Goal: Task Accomplishment & Management: Use online tool/utility

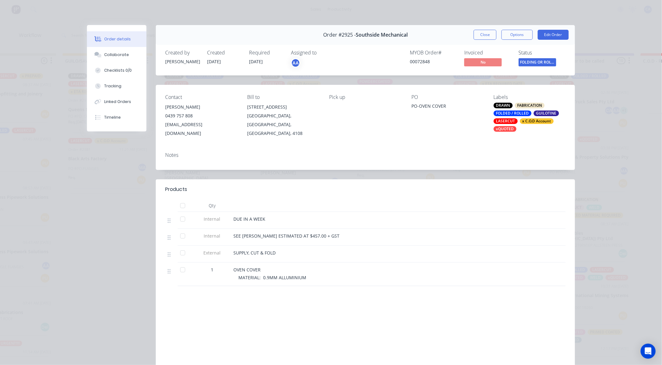
scroll to position [174, 0]
click at [124, 82] on button "Tracking" at bounding box center [116, 86] width 59 height 16
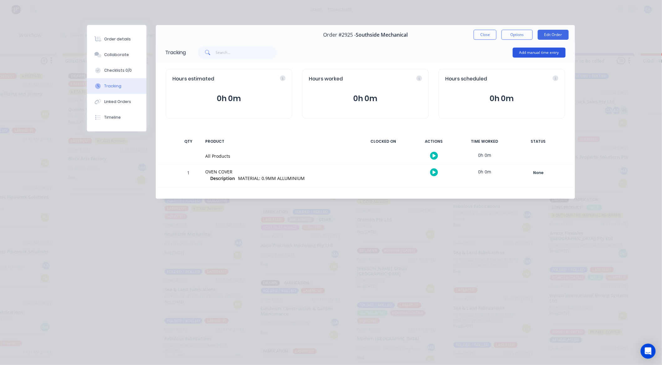
click at [536, 56] on button "Add manual time entry" at bounding box center [539, 53] width 53 height 10
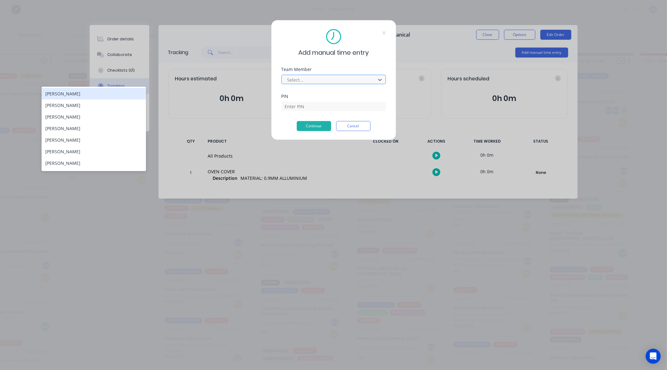
click at [309, 84] on div "Select..." at bounding box center [329, 79] width 89 height 9
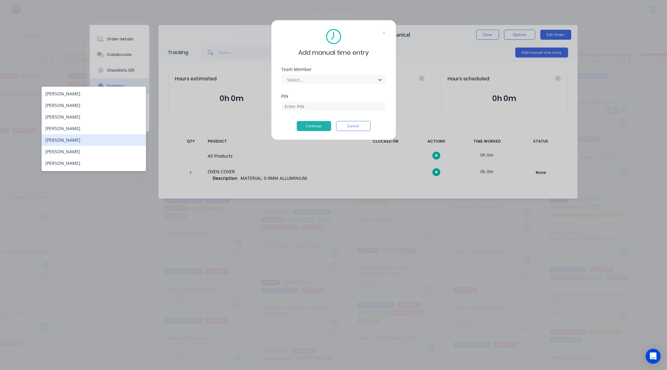
drag, startPoint x: 76, startPoint y: 142, endPoint x: 85, endPoint y: 136, distance: 10.2
click at [76, 141] on div "[PERSON_NAME]" at bounding box center [94, 140] width 105 height 12
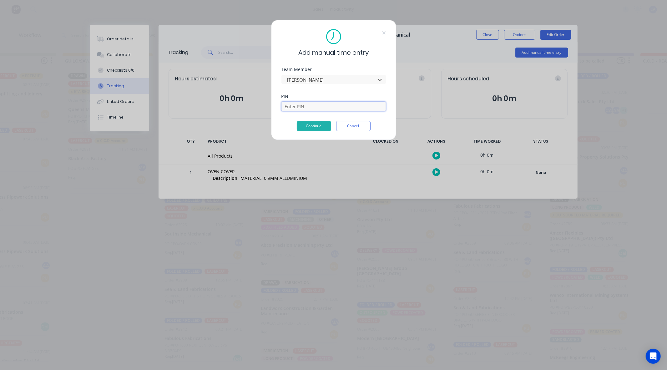
click at [293, 105] on input at bounding box center [334, 106] width 105 height 9
type input "3699"
click at [310, 129] on button "Continue" at bounding box center [314, 126] width 34 height 10
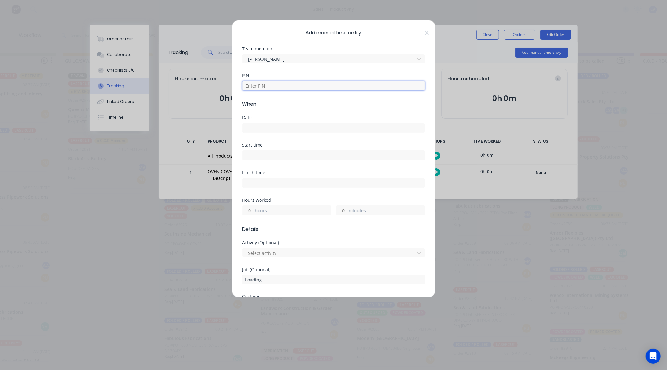
drag, startPoint x: 264, startPoint y: 86, endPoint x: 263, endPoint y: 91, distance: 4.6
click at [264, 86] on input at bounding box center [334, 85] width 183 height 9
type input "3699"
click at [256, 121] on div "Date" at bounding box center [334, 124] width 183 height 18
click at [254, 132] on label at bounding box center [334, 128] width 183 height 10
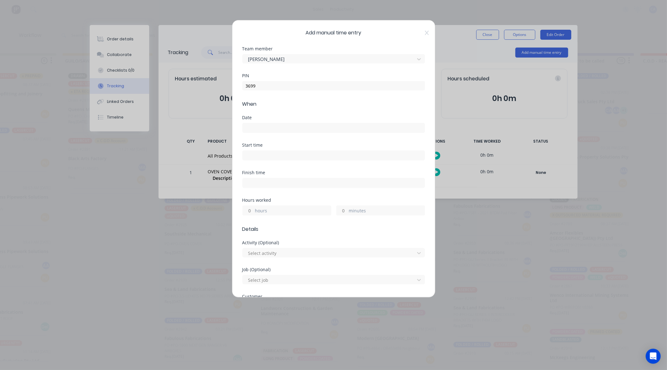
click at [254, 132] on input at bounding box center [334, 127] width 182 height 9
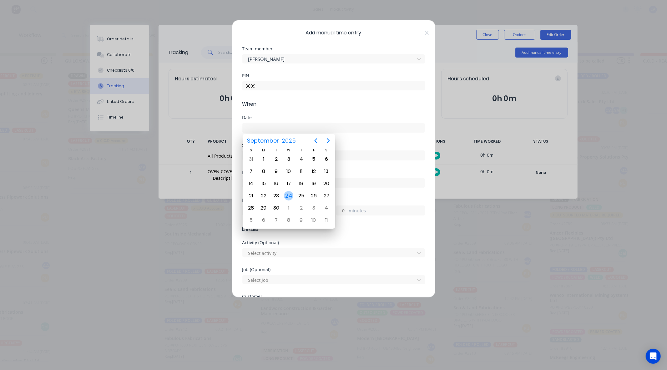
click at [289, 192] on div "24" at bounding box center [288, 195] width 9 height 9
type input "[DATE]"
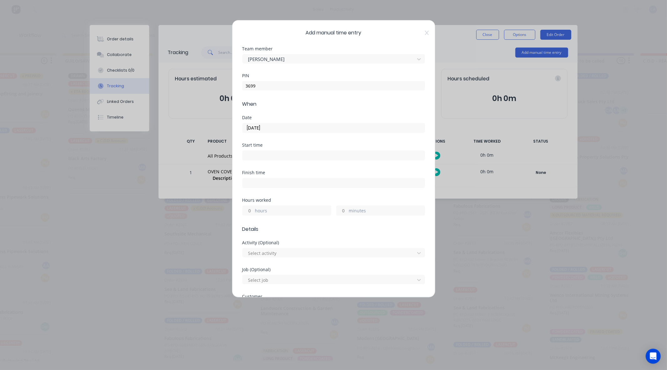
drag, startPoint x: 341, startPoint y: 212, endPoint x: 340, endPoint y: 215, distance: 3.8
click at [341, 212] on input "minutes" at bounding box center [342, 210] width 11 height 9
type input "35"
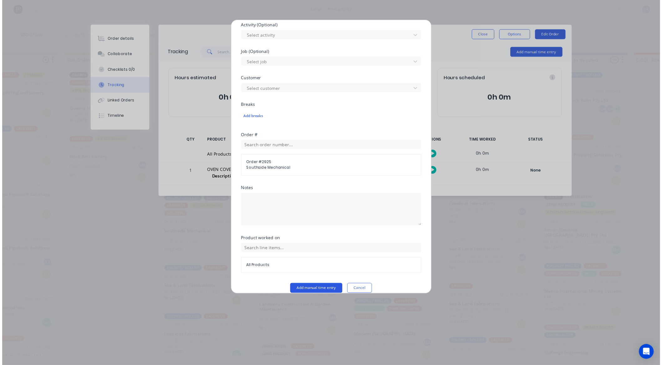
scroll to position [226, 0]
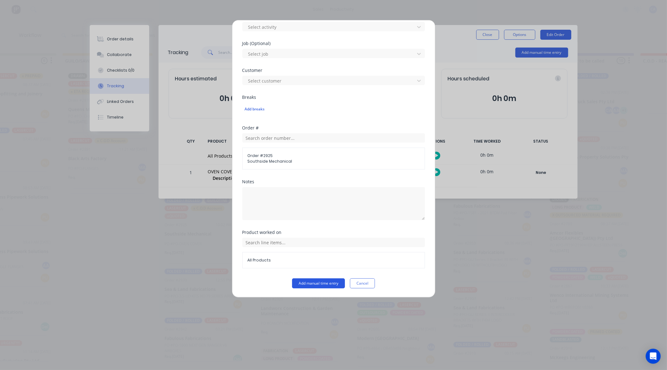
click at [330, 280] on button "Add manual time entry" at bounding box center [318, 284] width 53 height 10
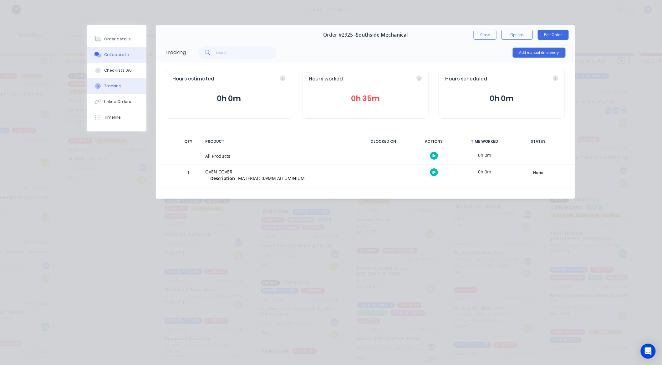
click at [131, 58] on button "Collaborate" at bounding box center [116, 55] width 59 height 16
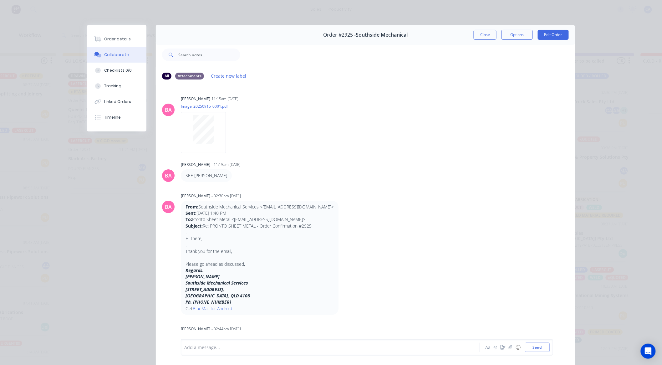
scroll to position [73, 0]
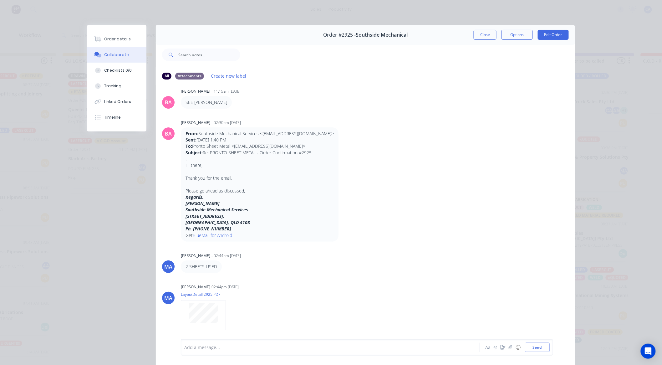
click at [304, 346] on div at bounding box center [322, 347] width 274 height 7
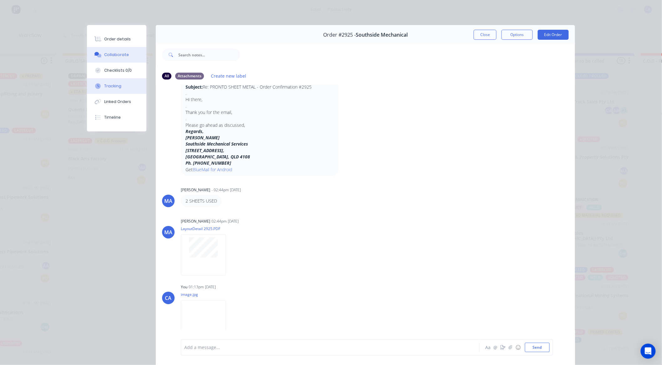
click at [110, 88] on div "Tracking" at bounding box center [113, 86] width 17 height 6
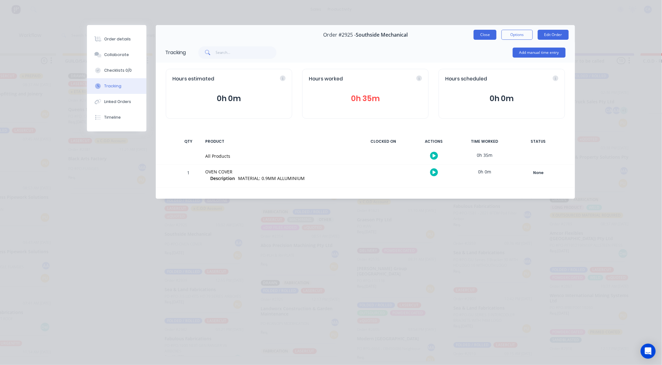
click at [491, 37] on button "Close" at bounding box center [485, 35] width 23 height 10
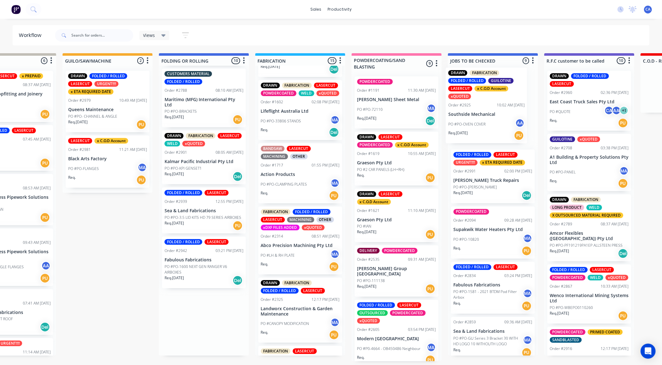
drag, startPoint x: 200, startPoint y: 227, endPoint x: 470, endPoint y: 121, distance: 290.3
click at [471, 121] on div "Submitted 13 Sort By Created date Required date Order number Customer name Most…" at bounding box center [594, 207] width 1679 height 308
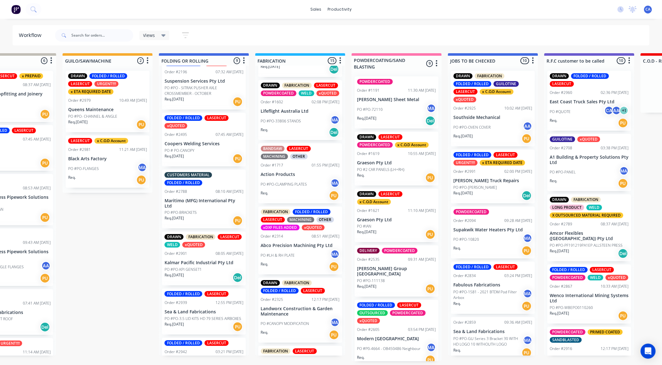
scroll to position [208, 0]
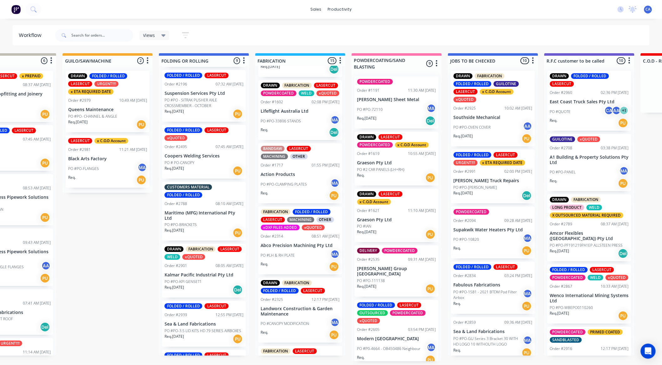
click at [189, 279] on p "PO #PO-KPI GENSET1" at bounding box center [183, 282] width 37 height 6
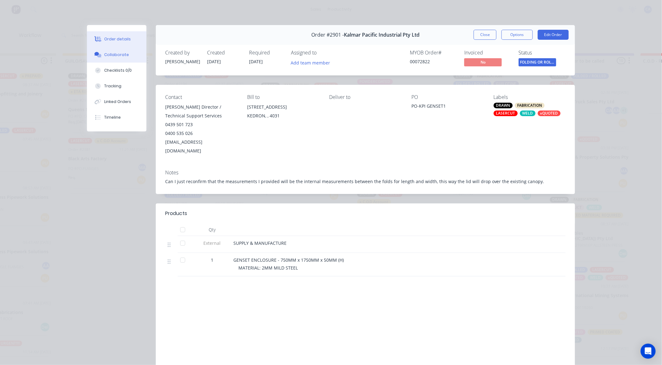
click at [124, 55] on button "Collaborate" at bounding box center [116, 55] width 59 height 16
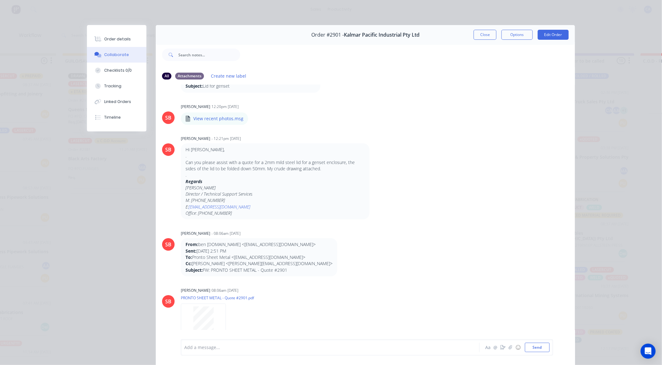
scroll to position [46, 0]
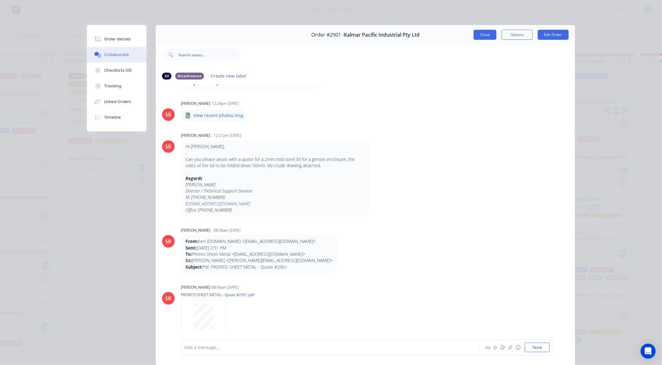
click at [481, 39] on button "Close" at bounding box center [485, 35] width 23 height 10
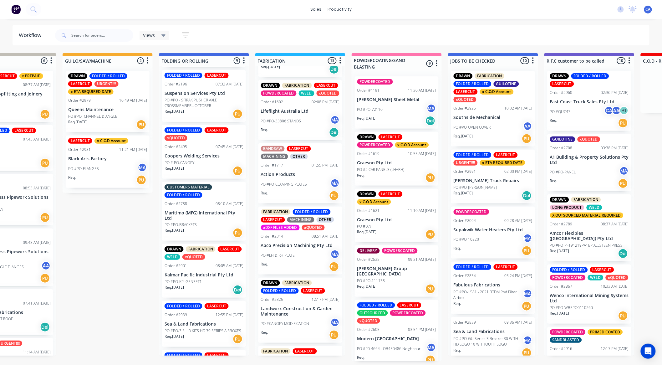
click at [186, 210] on p "Maritimo (MFG) International Pty Ltd" at bounding box center [204, 215] width 79 height 11
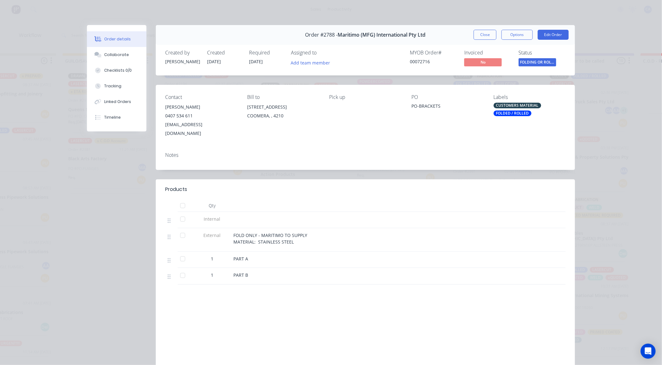
click at [489, 35] on button "Close" at bounding box center [485, 35] width 23 height 10
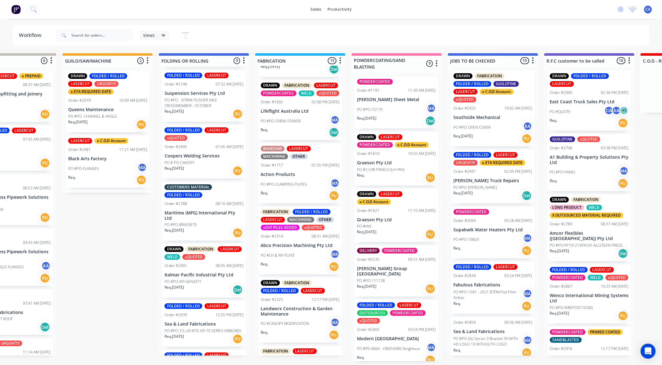
click at [176, 284] on p "Req. [DATE]" at bounding box center [174, 287] width 19 height 6
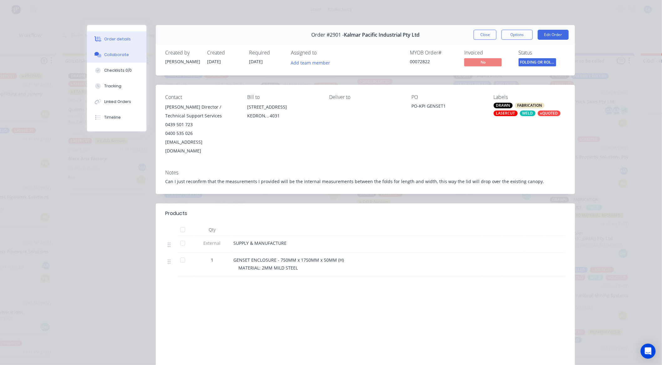
click at [117, 51] on button "Collaborate" at bounding box center [116, 55] width 59 height 16
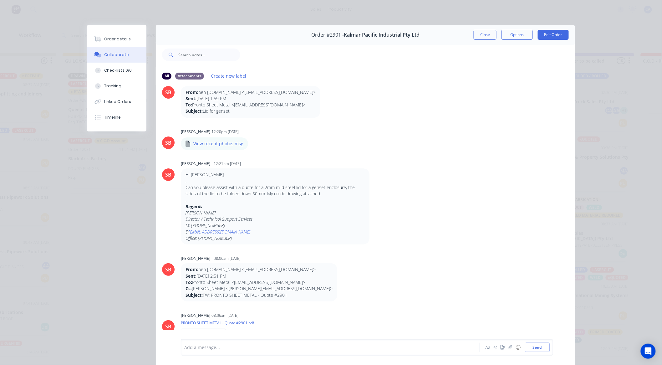
scroll to position [0, 0]
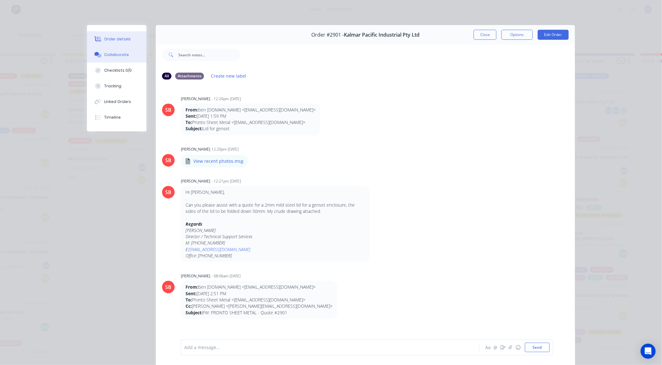
click at [116, 34] on button "Order details" at bounding box center [116, 39] width 59 height 16
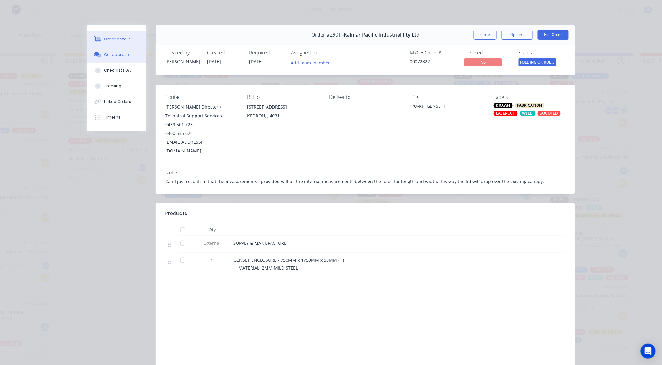
click at [118, 47] on button "Collaborate" at bounding box center [116, 55] width 59 height 16
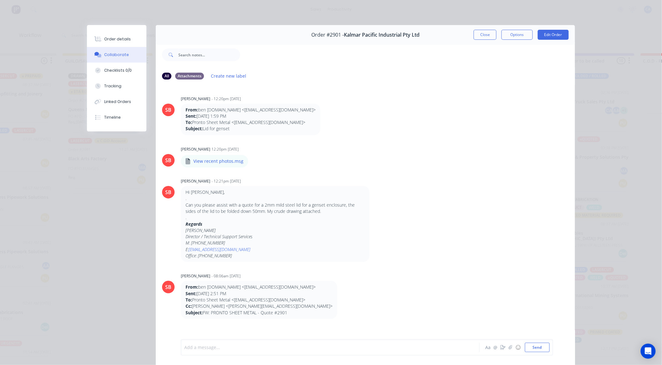
drag, startPoint x: 354, startPoint y: 345, endPoint x: 357, endPoint y: 327, distance: 19.1
click at [354, 343] on div "Add a message..." at bounding box center [321, 347] width 274 height 9
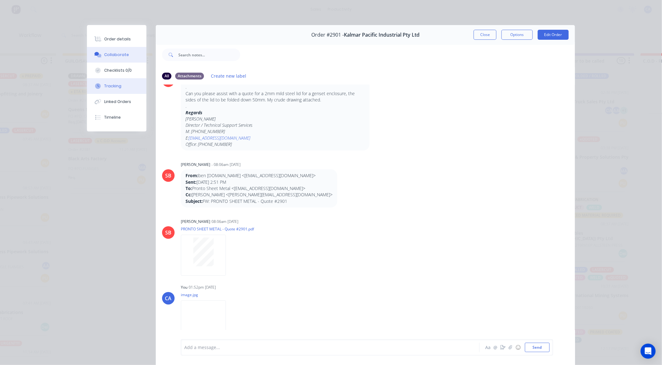
click at [126, 85] on button "Tracking" at bounding box center [116, 86] width 59 height 16
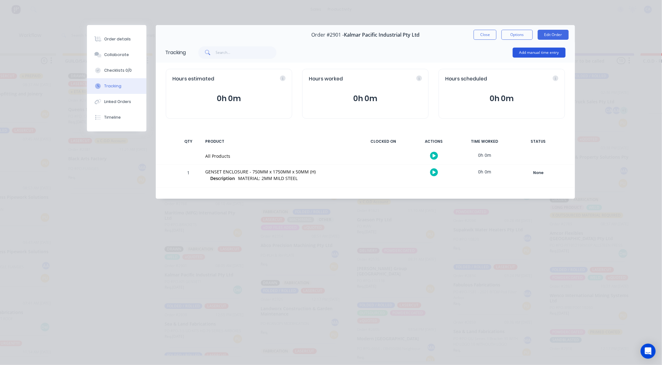
click at [558, 58] on div "Add manual time entry" at bounding box center [539, 52] width 53 height 19
click at [558, 55] on button "Add manual time entry" at bounding box center [539, 53] width 53 height 10
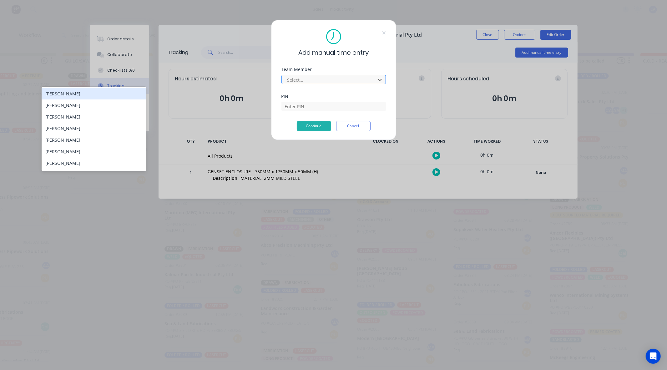
click at [338, 75] on div "Select..." at bounding box center [334, 79] width 105 height 9
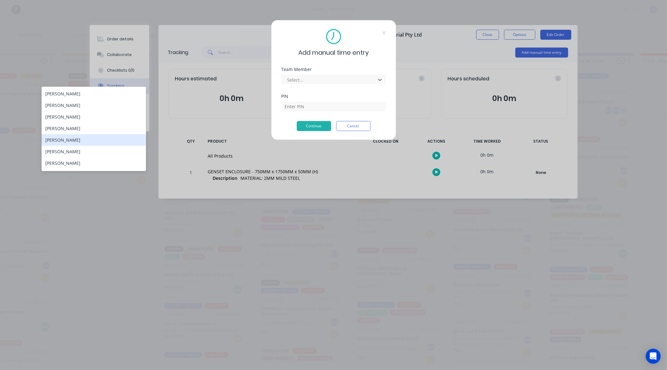
drag, startPoint x: 71, startPoint y: 137, endPoint x: 130, endPoint y: 121, distance: 61.0
click at [71, 137] on div "[PERSON_NAME]" at bounding box center [94, 140] width 105 height 12
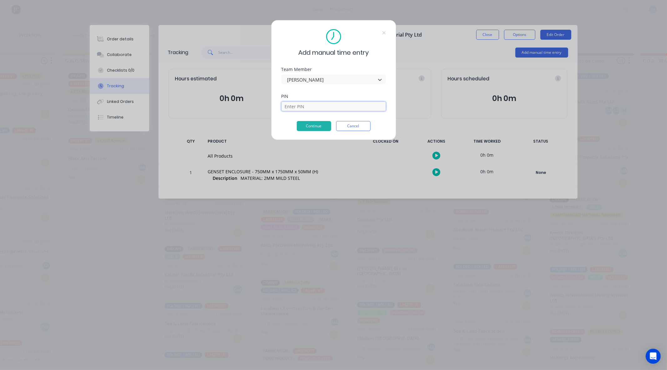
click at [301, 110] on input at bounding box center [334, 106] width 105 height 9
type input "3699"
click at [316, 127] on button "Continue" at bounding box center [314, 126] width 34 height 10
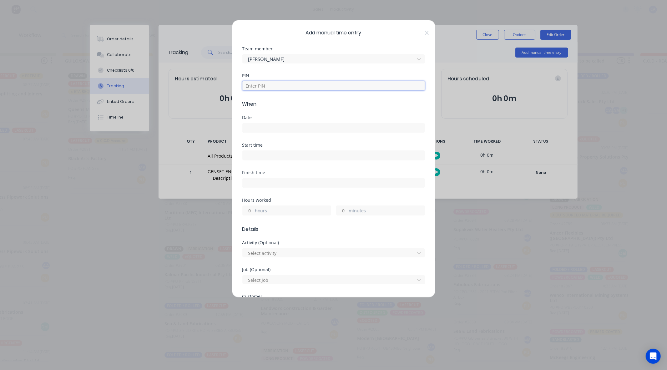
click at [260, 88] on input at bounding box center [334, 85] width 183 height 9
type input "3699"
drag, startPoint x: 256, startPoint y: 126, endPoint x: 255, endPoint y: 132, distance: 5.3
click at [256, 128] on input at bounding box center [334, 127] width 182 height 9
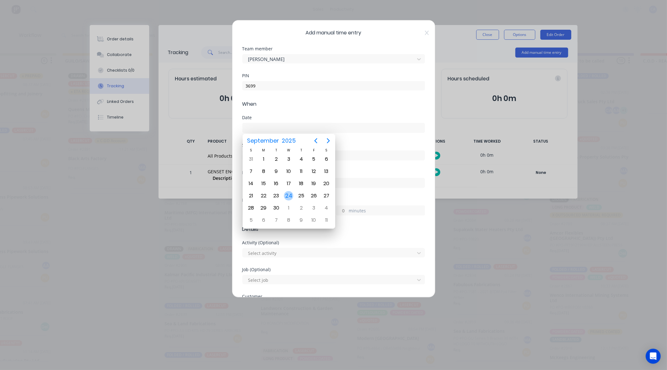
click at [292, 192] on div "24" at bounding box center [288, 195] width 9 height 9
type input "[DATE]"
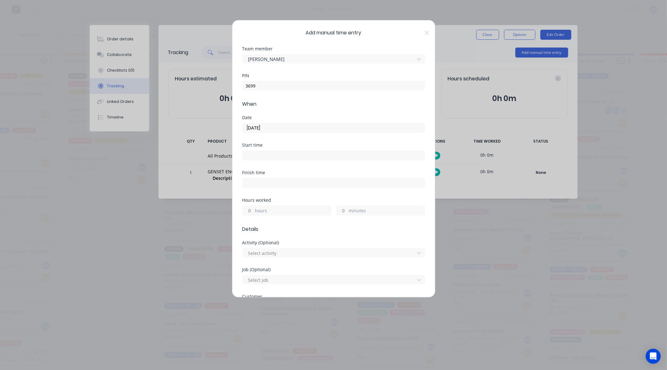
click at [340, 212] on input "minutes" at bounding box center [342, 210] width 11 height 9
type input "20"
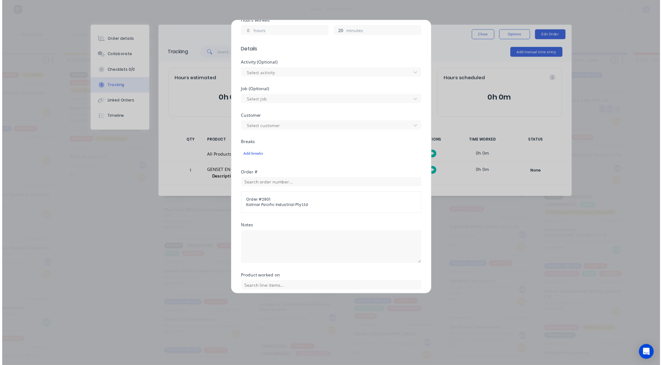
scroll to position [226, 0]
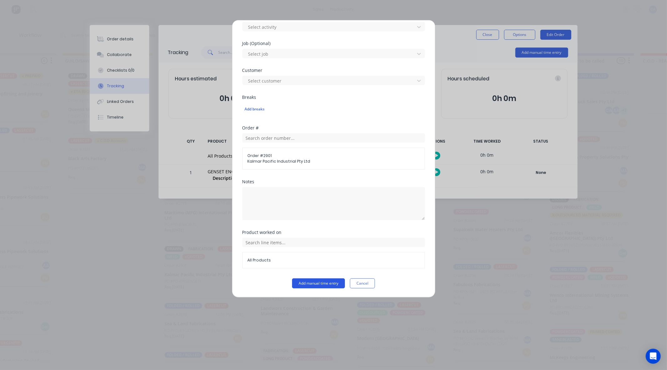
click at [310, 283] on button "Add manual time entry" at bounding box center [318, 284] width 53 height 10
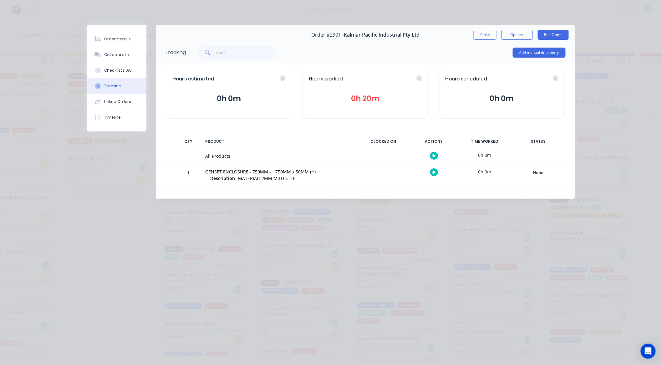
drag, startPoint x: 487, startPoint y: 28, endPoint x: 484, endPoint y: 38, distance: 9.7
click at [487, 28] on div "Order #2901 - Kalmar Pacific Industrial Pty Ltd Close Options Edit Order" at bounding box center [365, 35] width 419 height 20
click at [484, 38] on button "Close" at bounding box center [485, 35] width 23 height 10
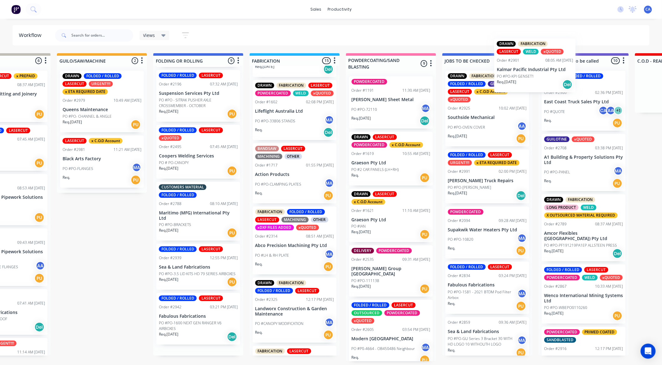
scroll to position [0, 251]
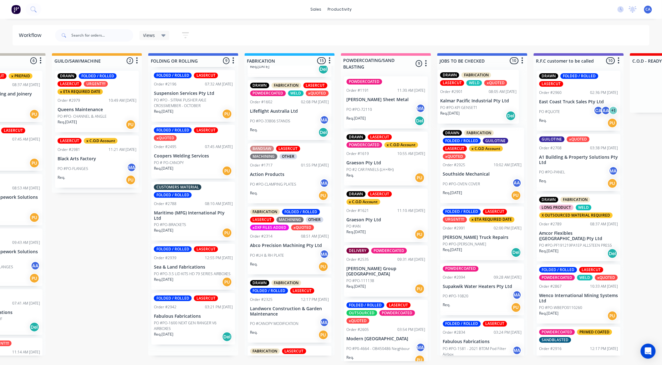
drag, startPoint x: 178, startPoint y: 268, endPoint x: 467, endPoint y: 98, distance: 335.4
click at [467, 98] on div "Submitted 13 Sort By Created date Required date Order number Customer name Most…" at bounding box center [584, 207] width 1679 height 308
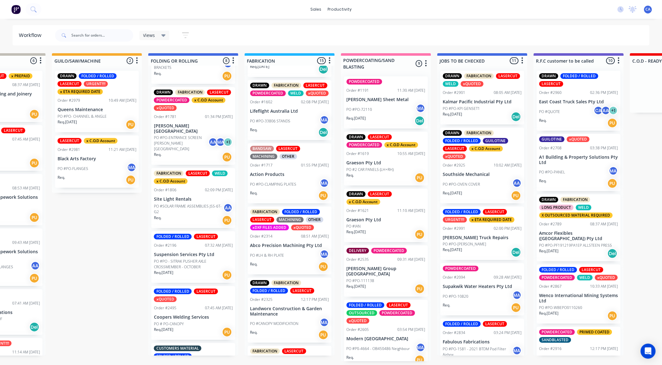
scroll to position [12, 0]
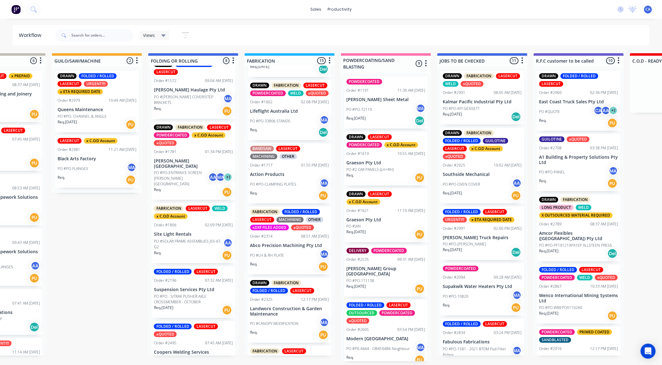
click at [187, 170] on p "PO #PO-ENTRANCE SCREEN [PERSON_NAME][GEOGRAPHIC_DATA]" at bounding box center [181, 178] width 54 height 17
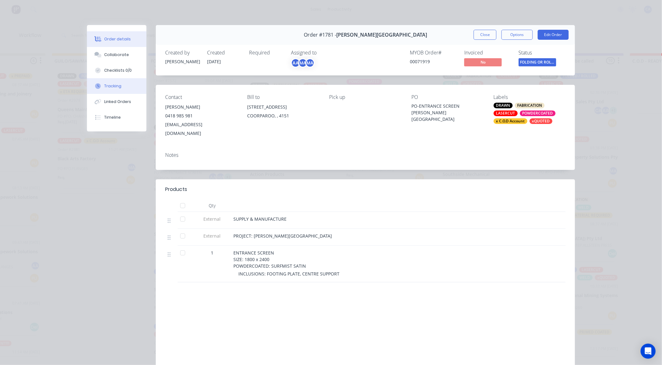
click at [119, 86] on button "Tracking" at bounding box center [116, 86] width 59 height 16
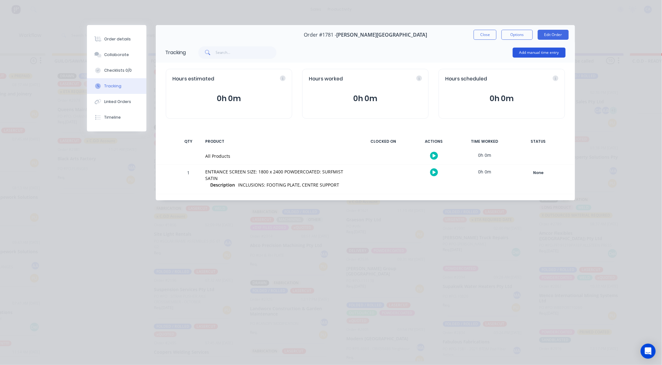
click at [533, 52] on button "Add manual time entry" at bounding box center [539, 53] width 53 height 10
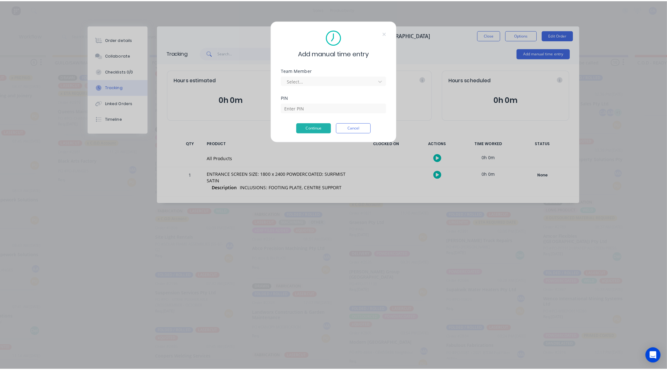
scroll to position [0, 251]
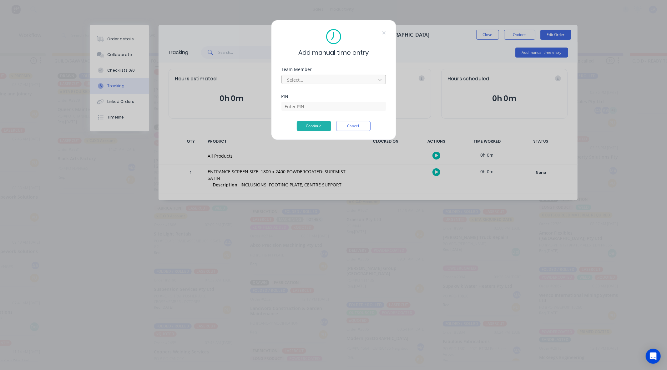
click at [312, 79] on div at bounding box center [330, 80] width 86 height 8
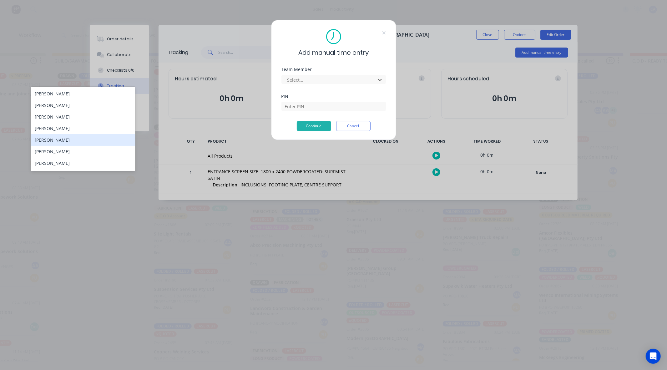
click at [70, 138] on div "[PERSON_NAME]" at bounding box center [83, 140] width 105 height 12
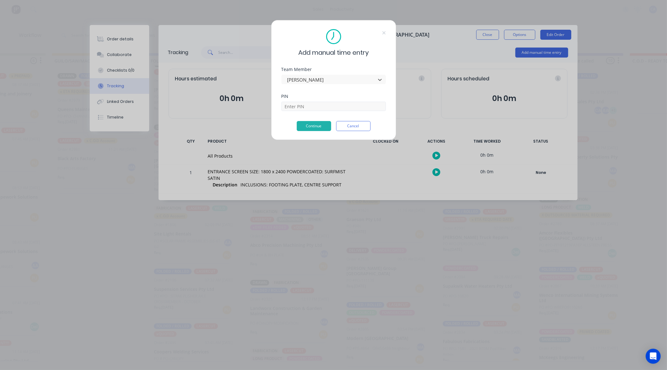
drag, startPoint x: 303, startPoint y: 100, endPoint x: 317, endPoint y: 106, distance: 16.0
click at [304, 100] on div "PIN" at bounding box center [334, 102] width 105 height 17
click at [317, 106] on input at bounding box center [334, 106] width 105 height 9
type input "3699"
click at [312, 129] on button "Continue" at bounding box center [314, 126] width 34 height 10
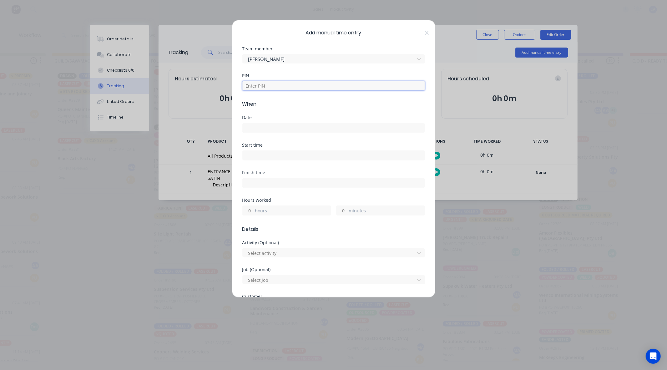
drag, startPoint x: 260, startPoint y: 88, endPoint x: 274, endPoint y: 92, distance: 14.9
click at [260, 88] on input at bounding box center [334, 85] width 183 height 9
type input "3699"
click at [246, 135] on div "Date" at bounding box center [334, 129] width 183 height 28
click at [246, 130] on input at bounding box center [334, 127] width 182 height 9
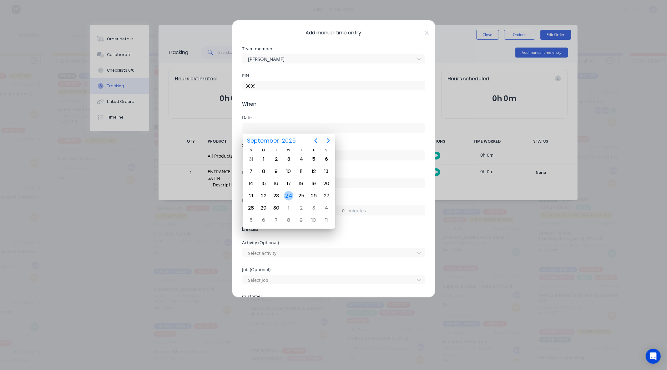
drag, startPoint x: 293, startPoint y: 194, endPoint x: 290, endPoint y: 188, distance: 6.7
click at [292, 193] on div "24" at bounding box center [288, 195] width 9 height 9
type input "[DATE]"
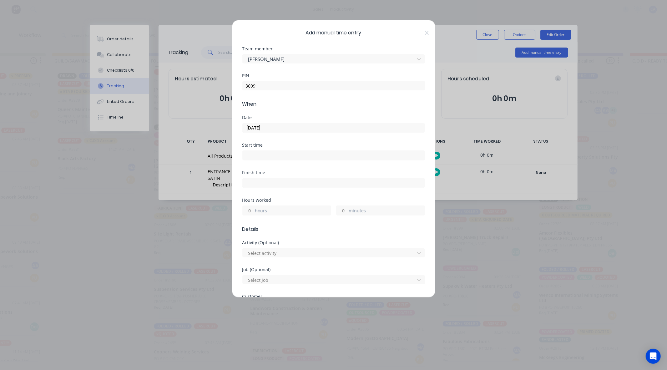
click at [342, 211] on input "minutes" at bounding box center [342, 210] width 11 height 9
type input "45"
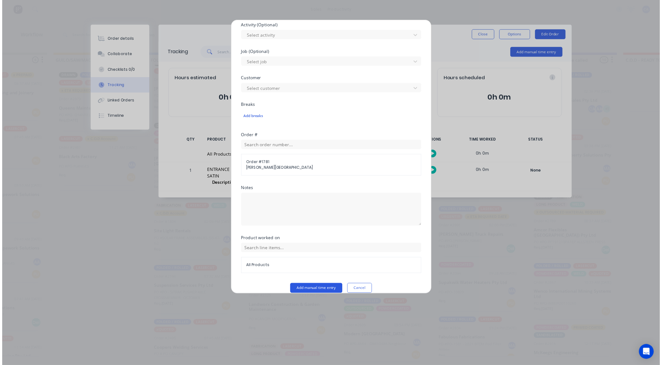
scroll to position [226, 0]
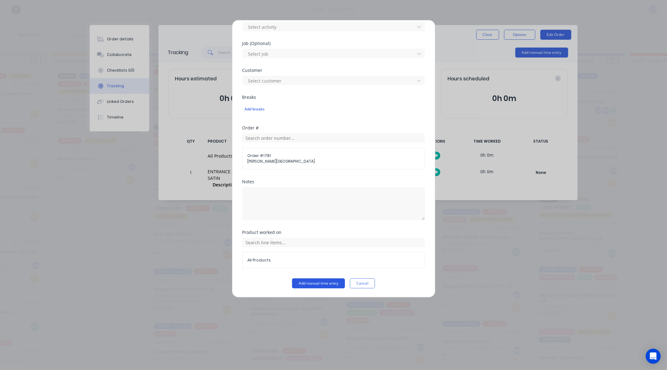
click at [329, 284] on button "Add manual time entry" at bounding box center [318, 284] width 53 height 10
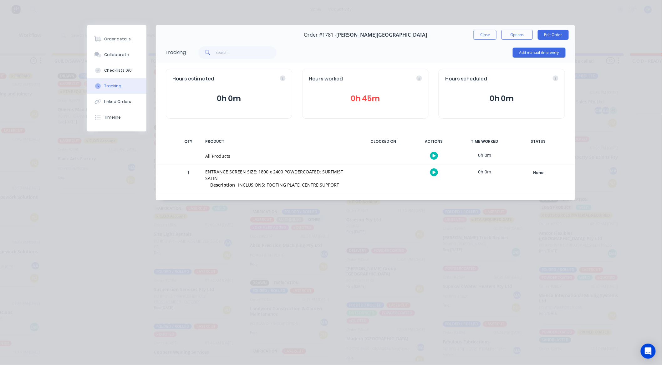
click at [499, 38] on div "Close Options Edit Order" at bounding box center [521, 35] width 95 height 10
click at [490, 36] on button "Close" at bounding box center [485, 35] width 23 height 10
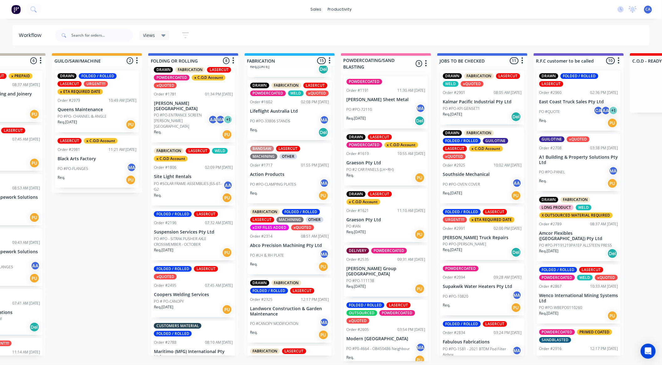
scroll to position [186, 0]
